Goal: Find specific page/section

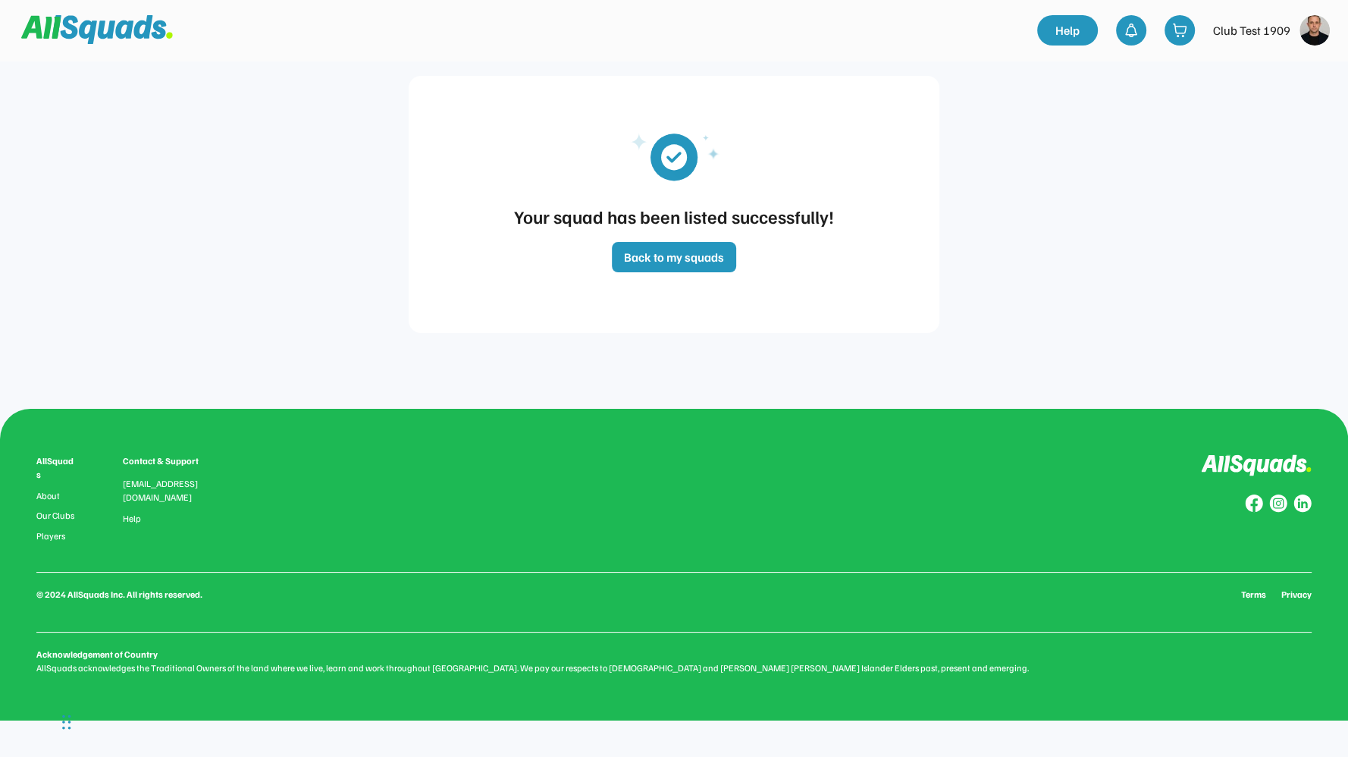
click at [1305, 24] on img at bounding box center [1314, 30] width 30 height 30
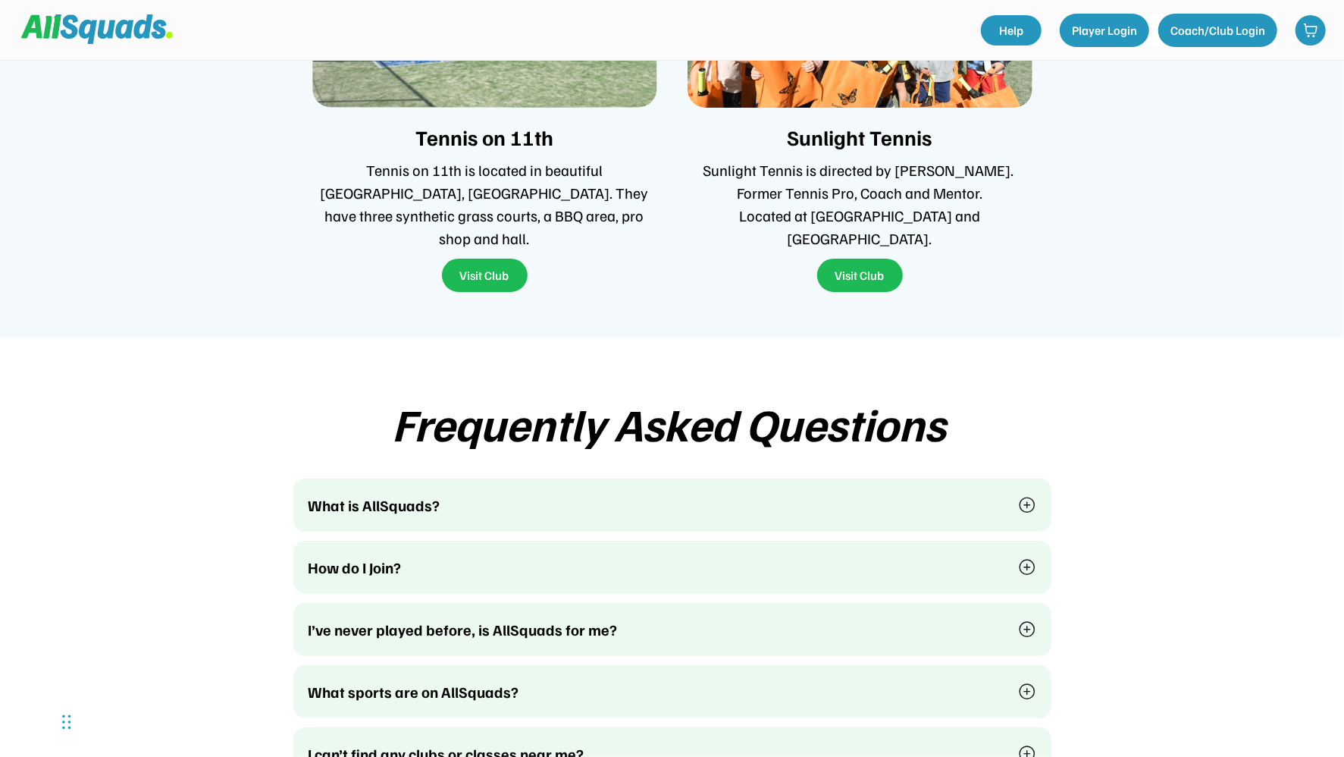
scroll to position [3857, 0]
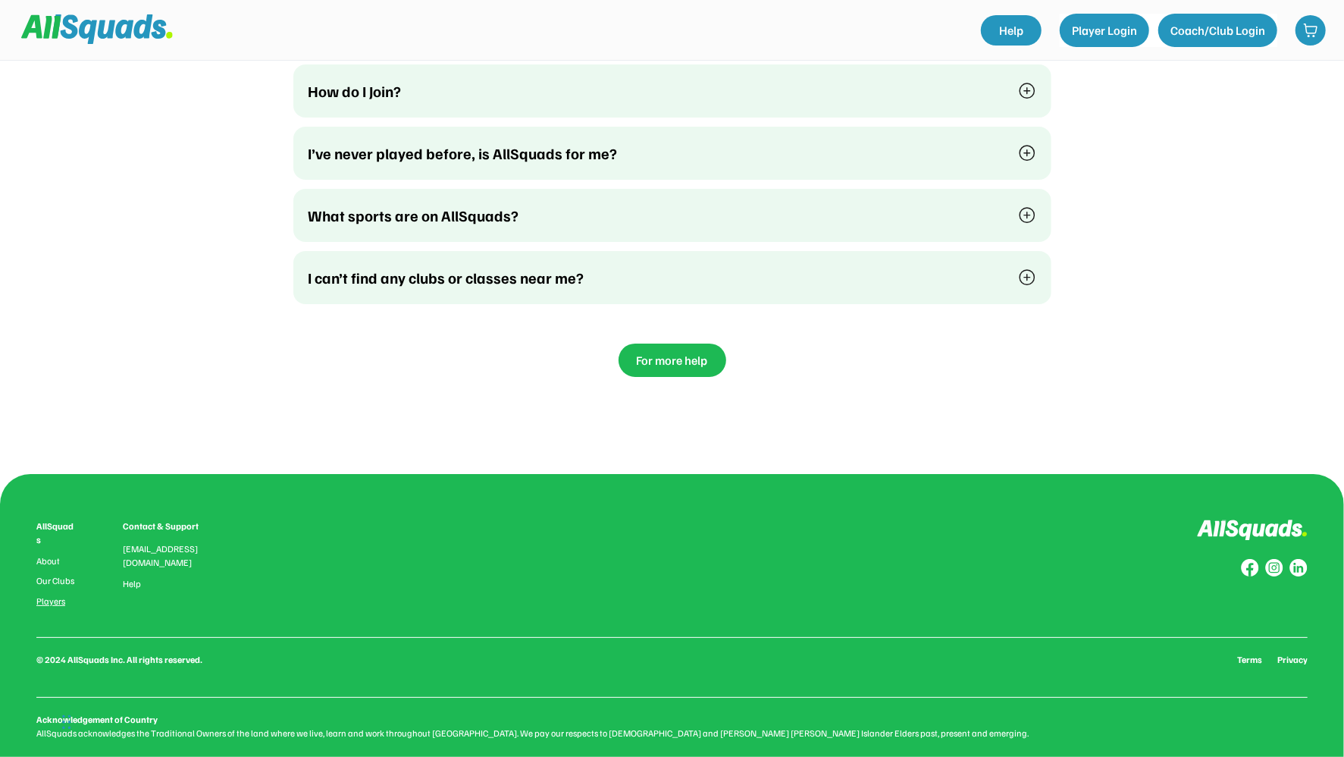
click at [47, 596] on link "Players" at bounding box center [56, 601] width 41 height 11
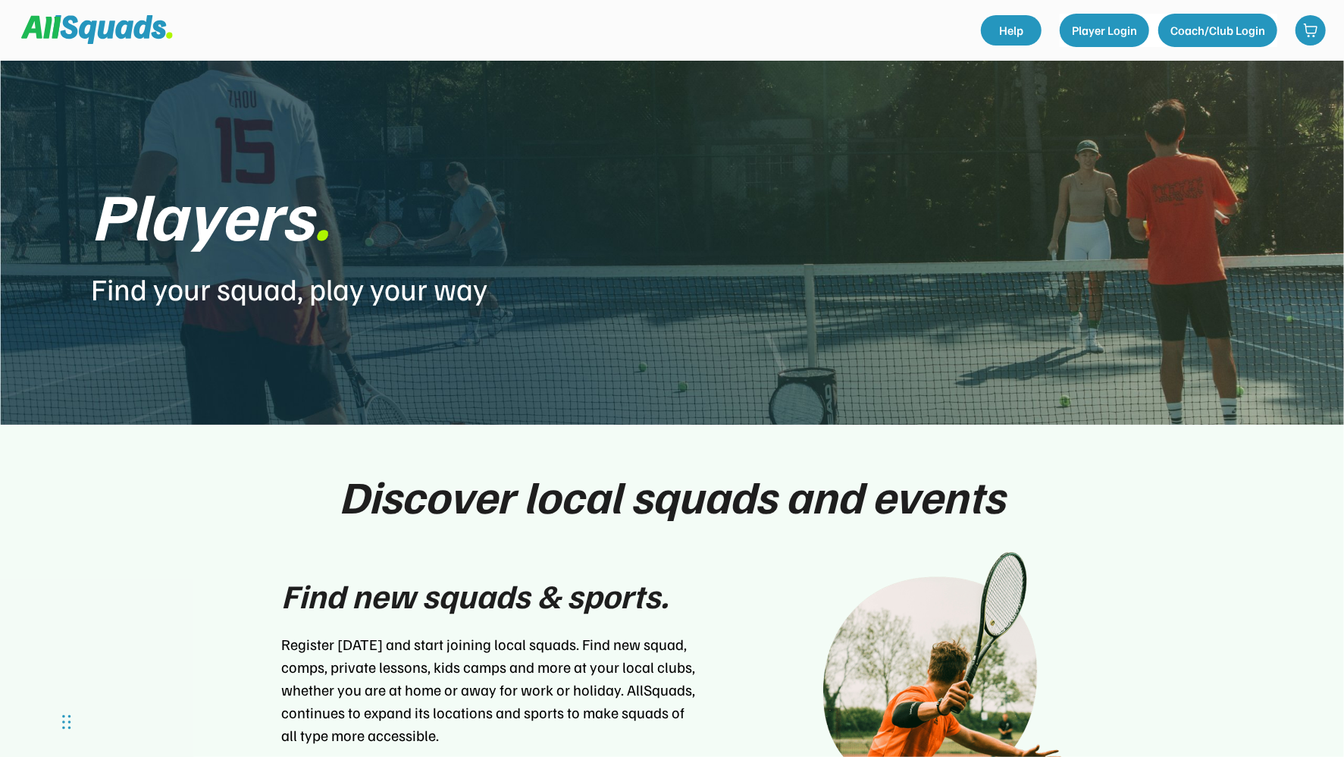
drag, startPoint x: 448, startPoint y: 425, endPoint x: 487, endPoint y: 305, distance: 126.1
click at [448, 425] on div "Discover local squads and events Find new squads & sports. Register [DATE] and …" at bounding box center [672, 643] width 1344 height 437
click at [548, 30] on div at bounding box center [501, 30] width 960 height 45
